Goal: Task Accomplishment & Management: Manage account settings

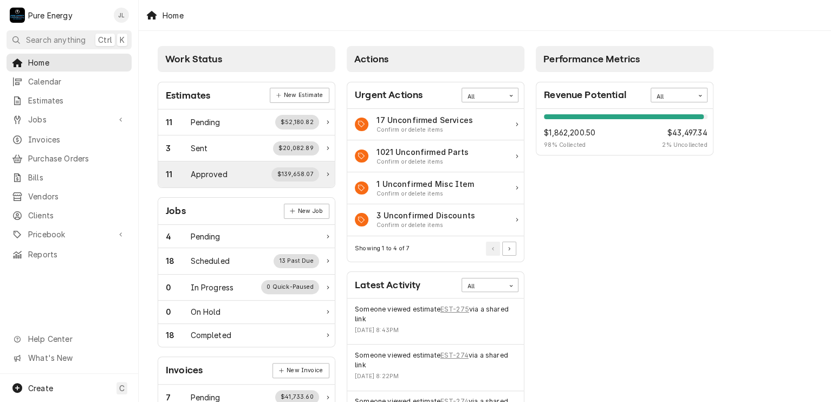
click at [216, 170] on div "Approved" at bounding box center [209, 174] width 37 height 11
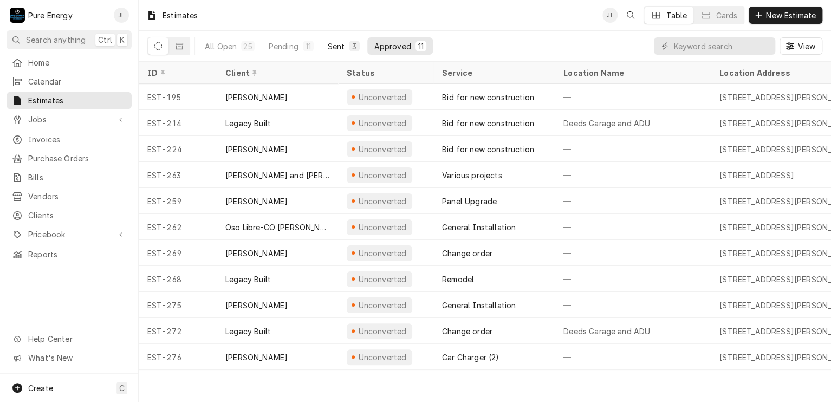
click at [344, 43] on div "Sent" at bounding box center [336, 46] width 17 height 11
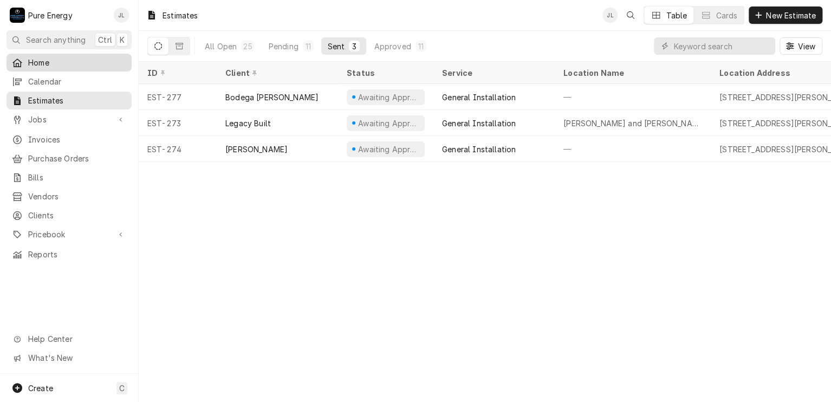
click at [69, 63] on span "Home" at bounding box center [77, 62] width 98 height 11
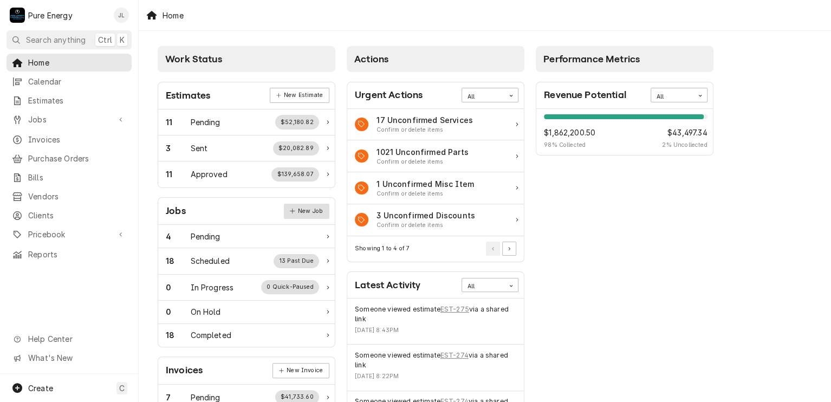
click at [300, 208] on link "New Job" at bounding box center [307, 211] width 46 height 15
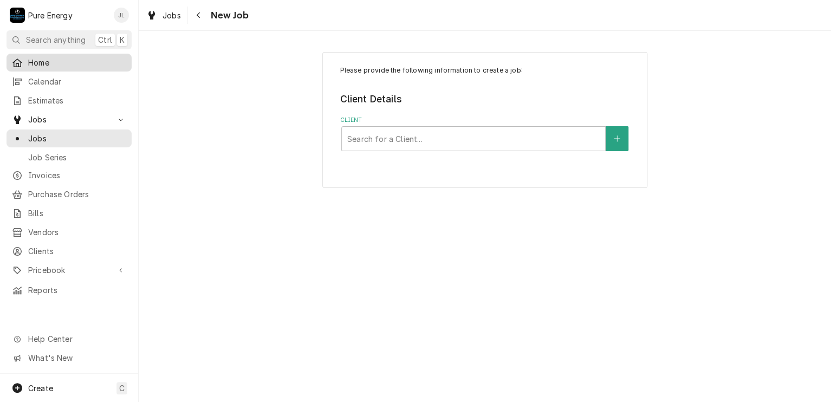
click at [78, 57] on span "Home" at bounding box center [77, 62] width 98 height 11
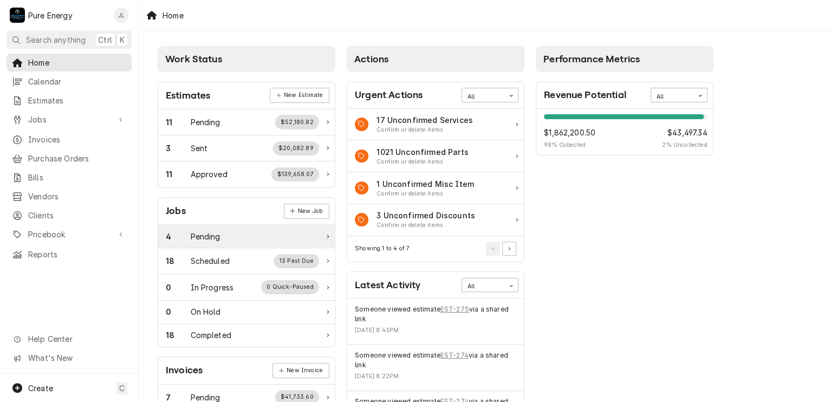
scroll to position [108, 0]
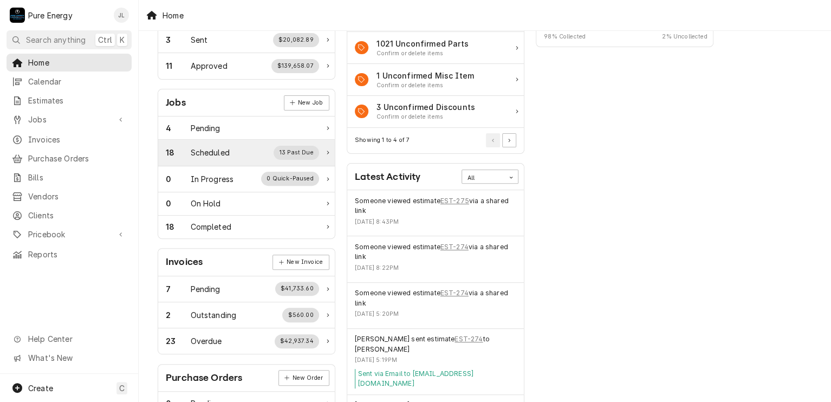
click at [236, 146] on div "18 Scheduled 13 Past Due" at bounding box center [242, 153] width 153 height 14
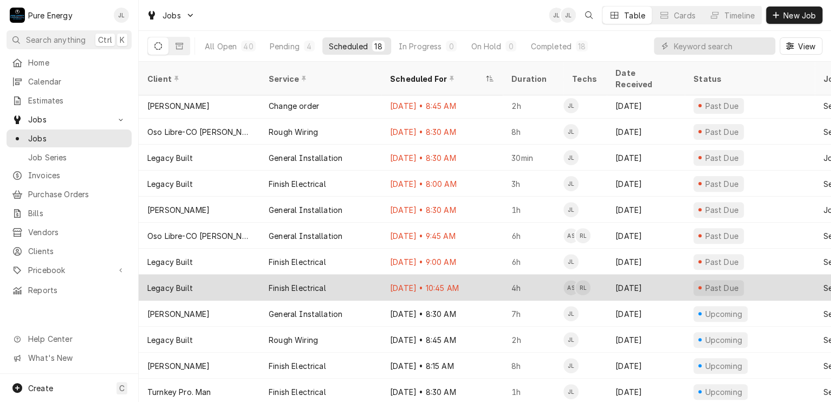
scroll to position [157, 0]
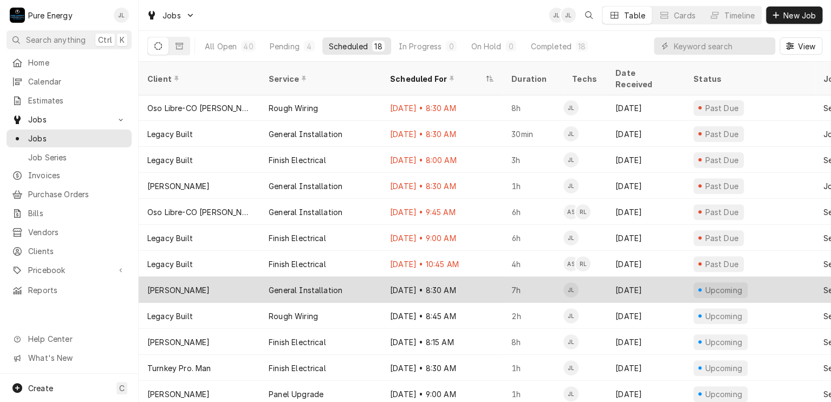
click at [485, 279] on div "Sep 9 • 8:30 AM" at bounding box center [441, 290] width 121 height 26
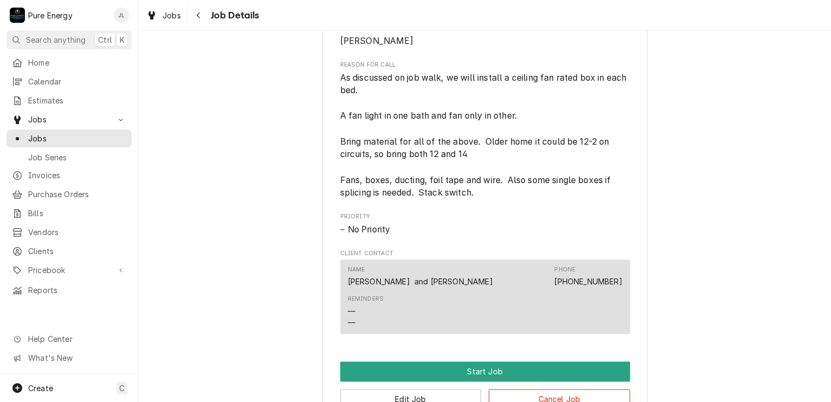
scroll to position [542, 0]
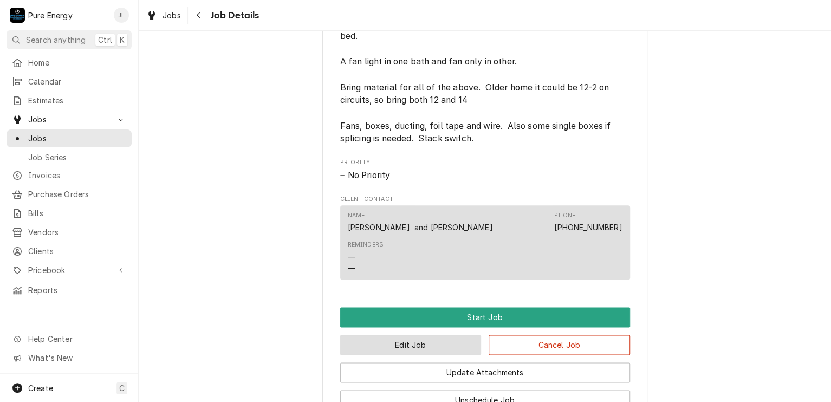
click at [444, 355] on button "Edit Job" at bounding box center [410, 345] width 141 height 20
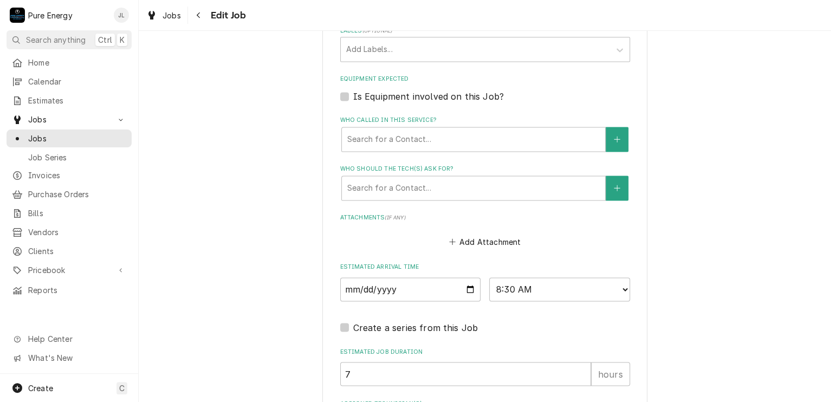
scroll to position [854, 0]
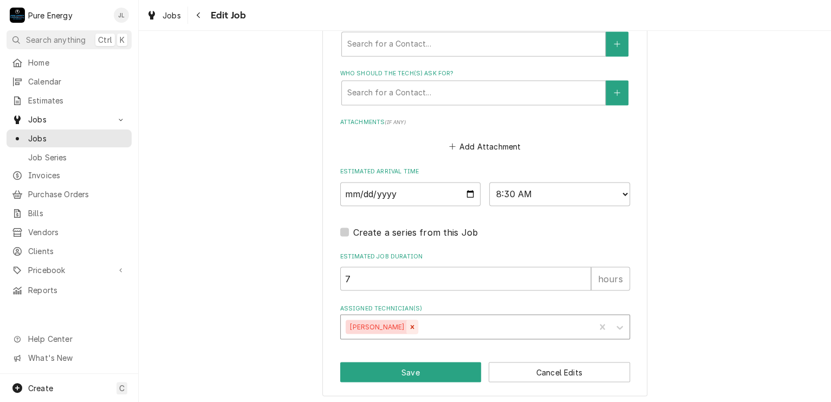
click at [416, 323] on icon "Remove James Linnenkamp" at bounding box center [413, 327] width 8 height 8
click at [617, 326] on icon "Assigned Technician(s)" at bounding box center [620, 328] width 7 height 4
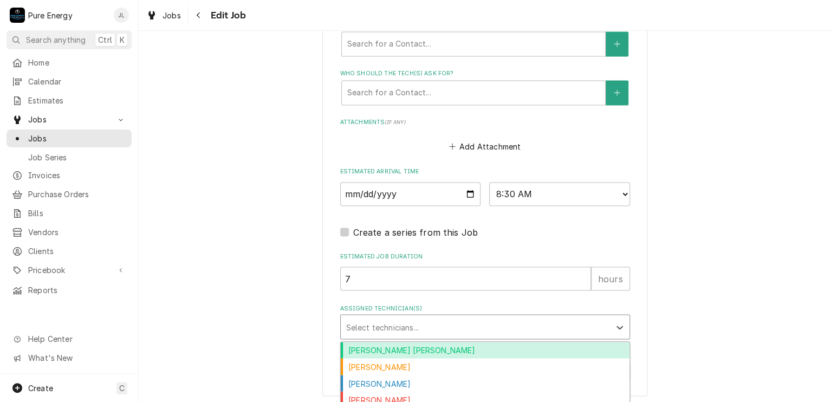
click at [487, 344] on div "Albert Hernandez Soto" at bounding box center [485, 350] width 289 height 17
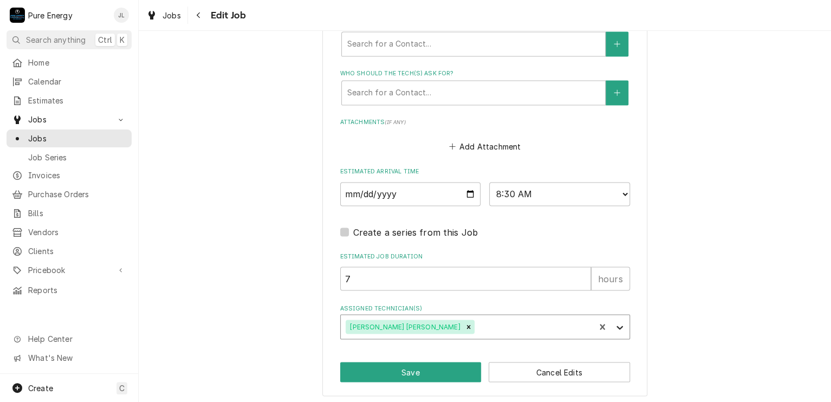
click at [618, 322] on icon "Assigned Technician(s)" at bounding box center [619, 327] width 11 height 11
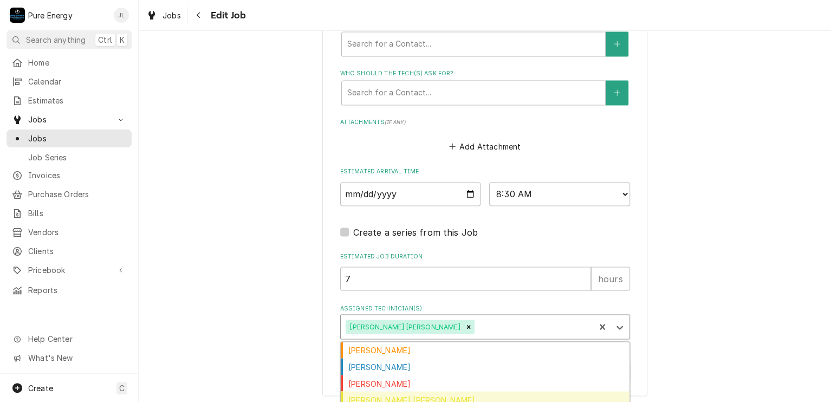
click at [477, 396] on div "Rodolfo Hernandez Lorenzo" at bounding box center [485, 399] width 289 height 17
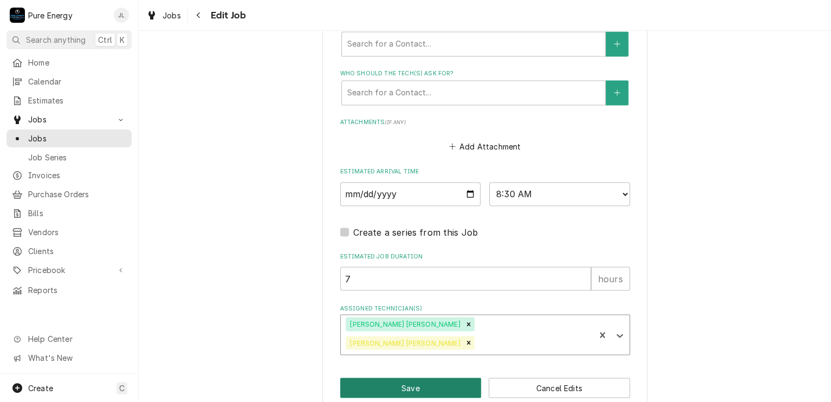
click at [457, 378] on button "Save" at bounding box center [410, 388] width 141 height 20
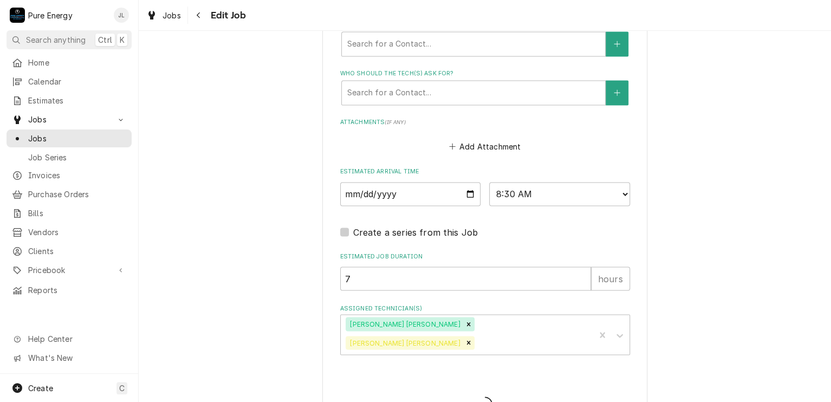
type textarea "x"
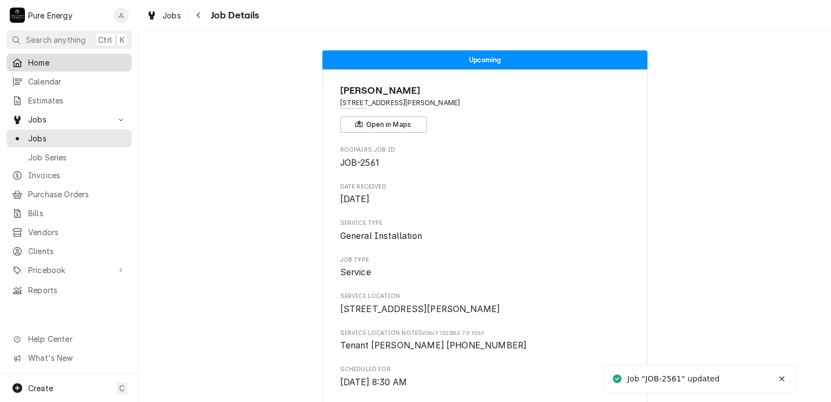
click at [87, 62] on span "Home" at bounding box center [77, 62] width 98 height 11
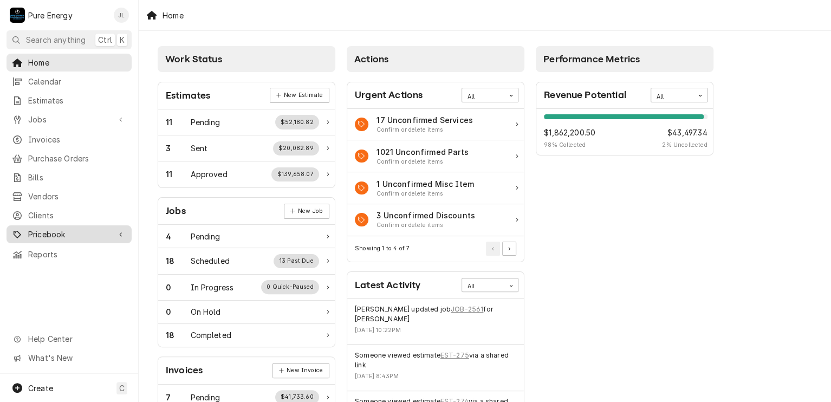
click at [63, 229] on span "Pricebook" at bounding box center [69, 234] width 82 height 11
click at [62, 229] on span "Pricebook" at bounding box center [69, 234] width 82 height 11
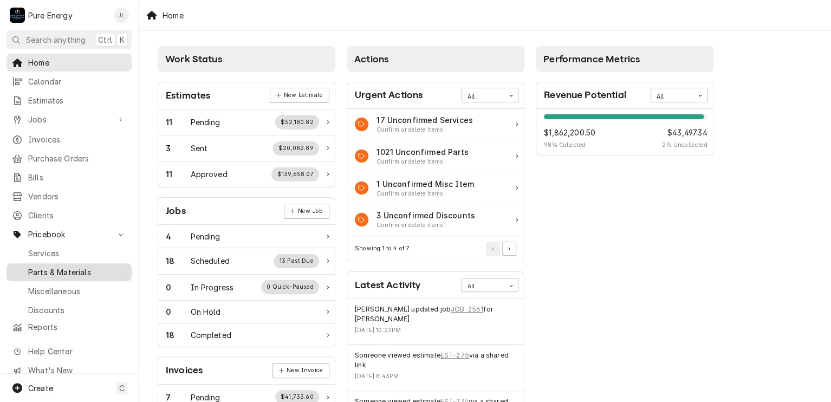
click at [66, 267] on span "Parts & Materials" at bounding box center [77, 272] width 98 height 11
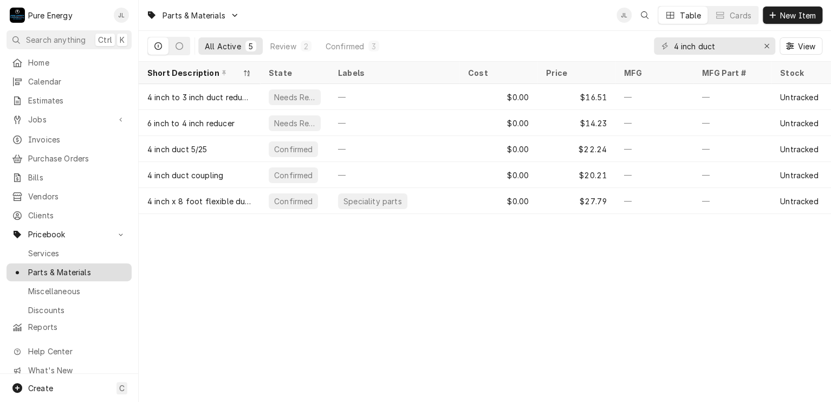
click at [67, 267] on span "Parts & Materials" at bounding box center [77, 272] width 98 height 11
click at [720, 48] on input "4 inch duct" at bounding box center [713, 45] width 81 height 17
type input "4"
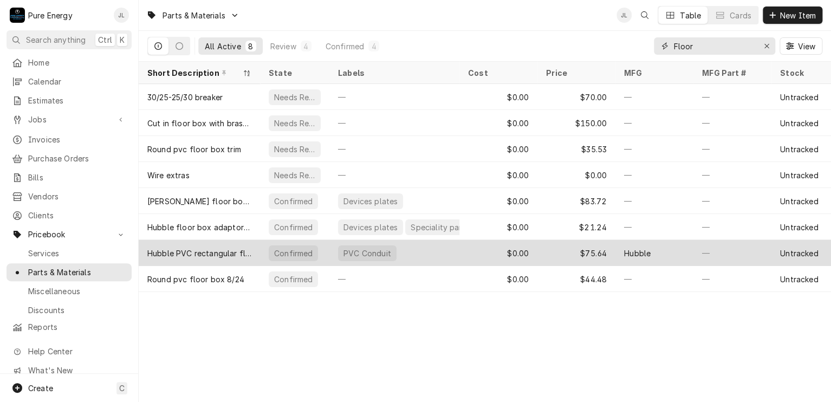
type input "Floor"
click at [466, 253] on div "$0.00" at bounding box center [498, 253] width 78 height 26
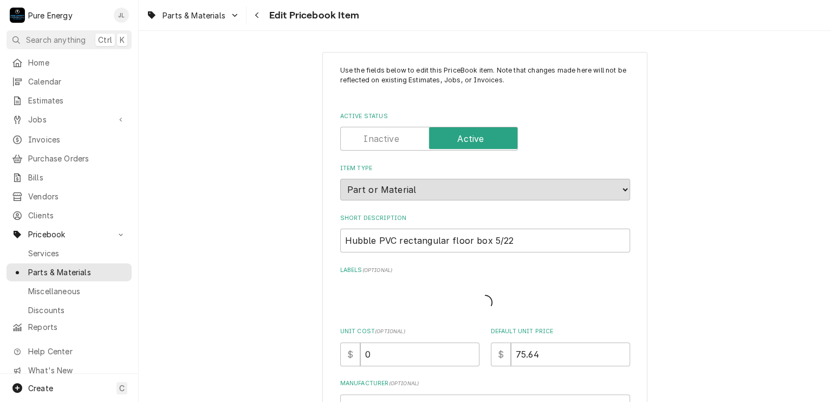
type textarea "x"
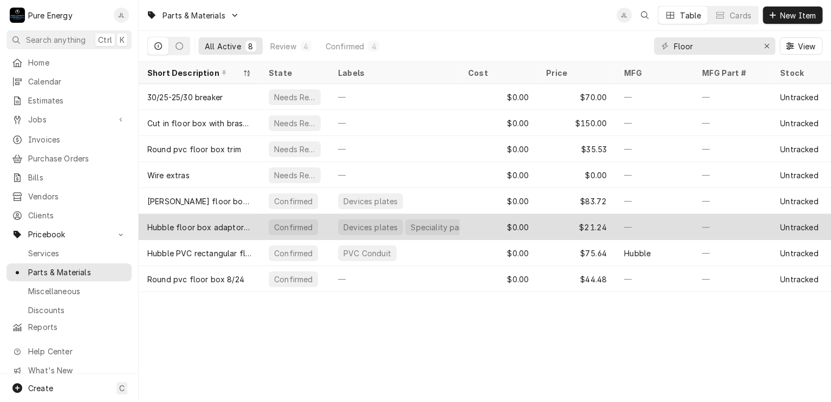
click at [472, 230] on div "$0.00" at bounding box center [498, 227] width 78 height 26
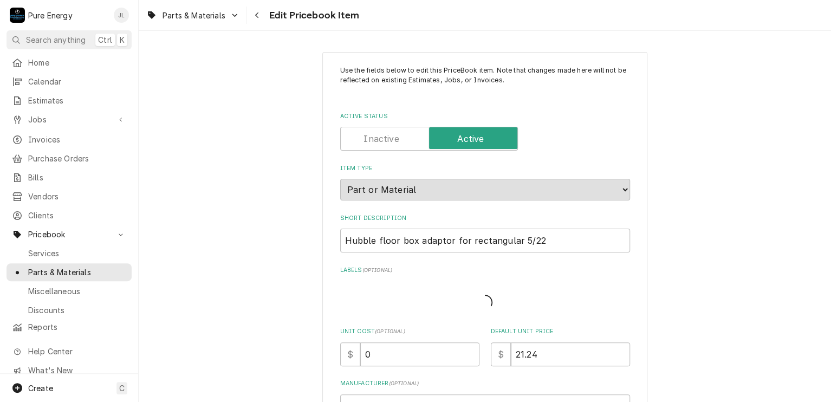
type textarea "x"
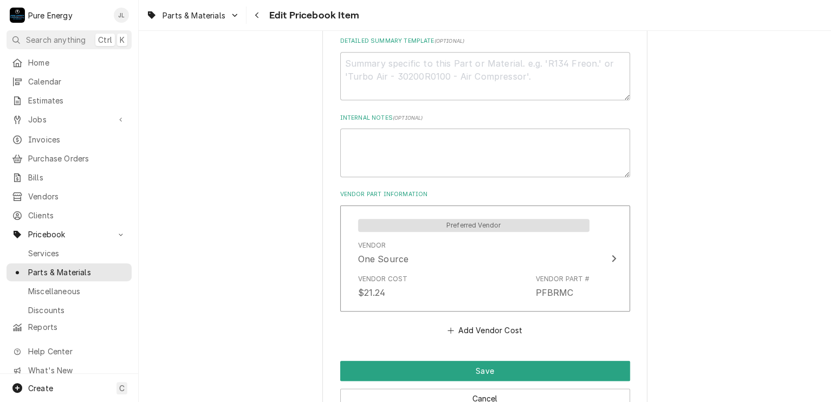
scroll to position [488, 0]
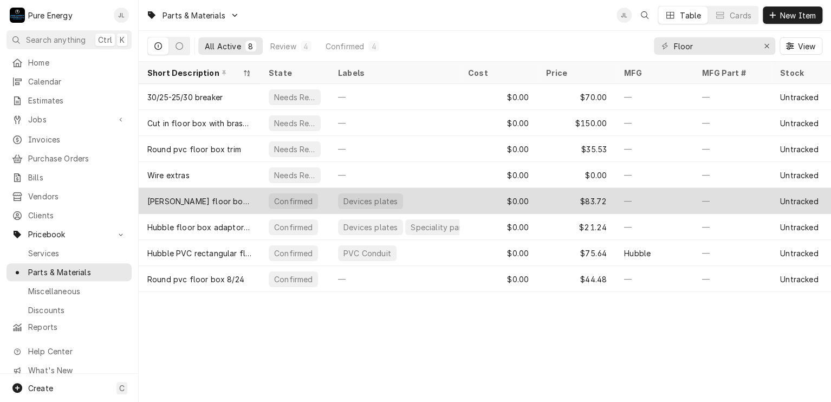
click at [473, 199] on div "$0.00" at bounding box center [498, 201] width 78 height 26
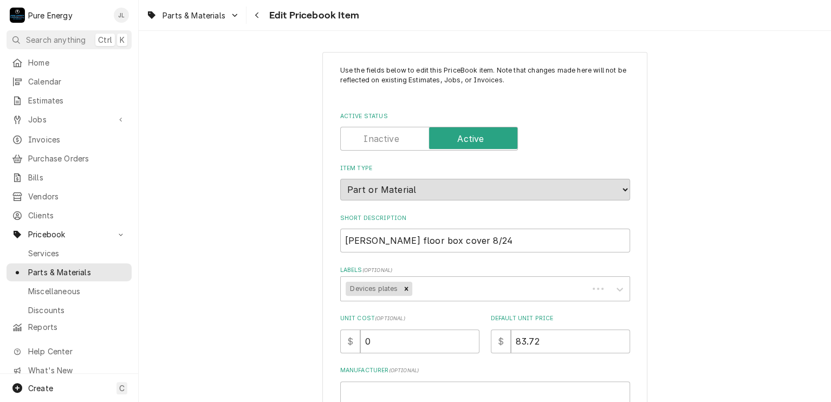
type textarea "x"
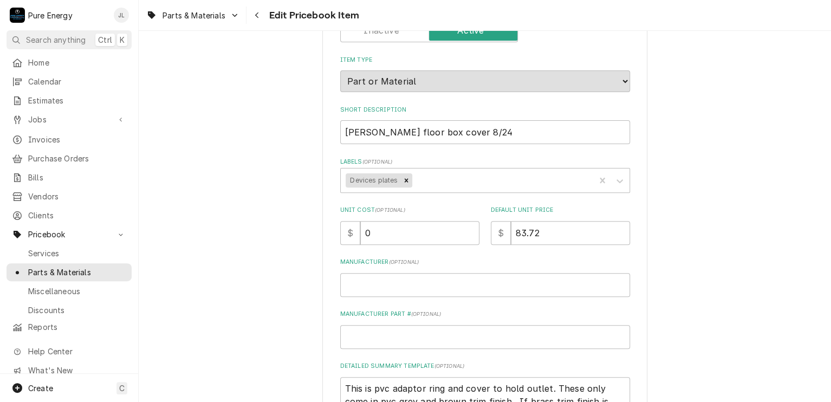
scroll to position [54, 0]
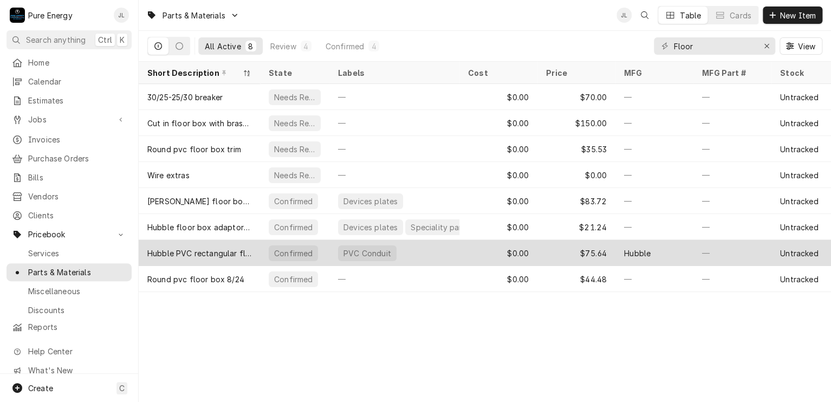
click at [481, 252] on div "$0.00" at bounding box center [498, 253] width 78 height 26
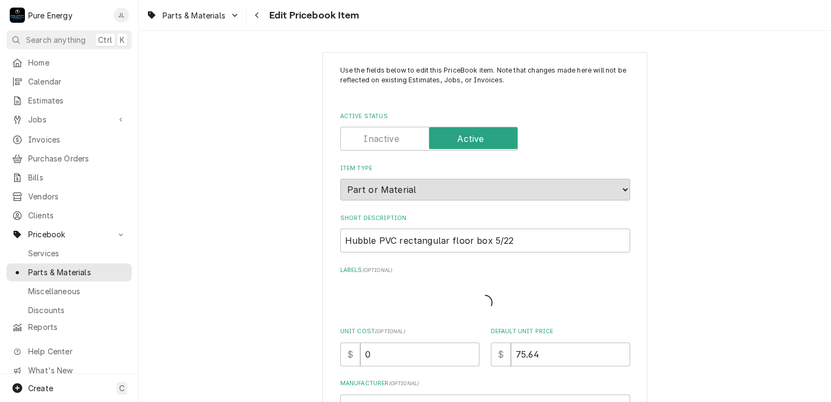
type textarea "x"
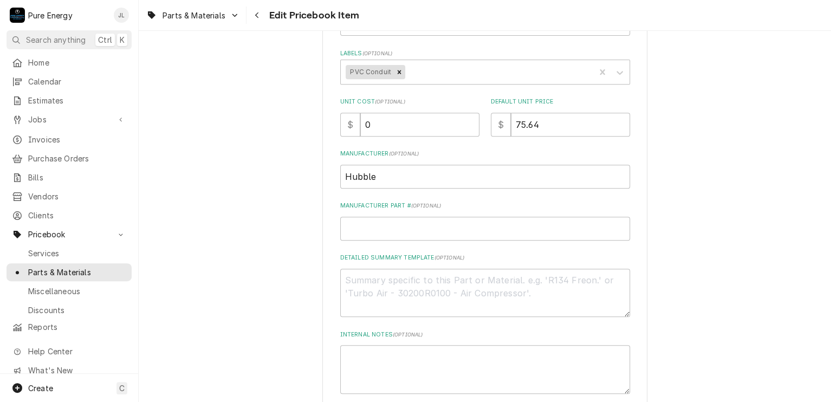
scroll to position [163, 0]
